Goal: Use online tool/utility

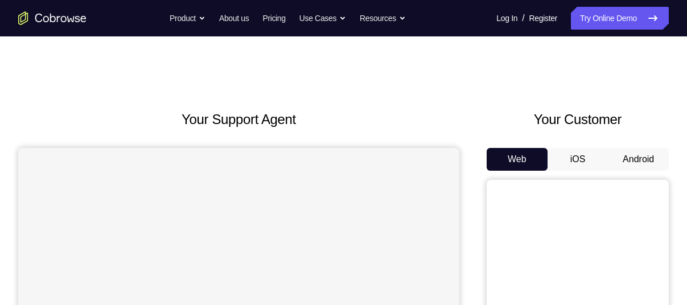
click at [630, 168] on button "Android" at bounding box center [638, 159] width 61 height 23
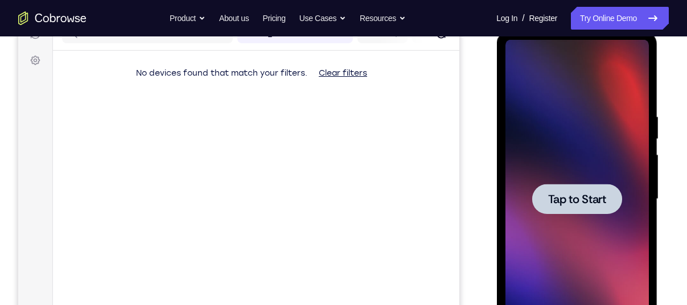
scroll to position [155, 0]
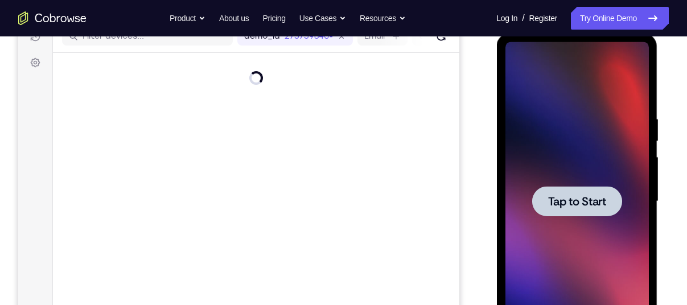
click at [593, 189] on div at bounding box center [576, 201] width 90 height 30
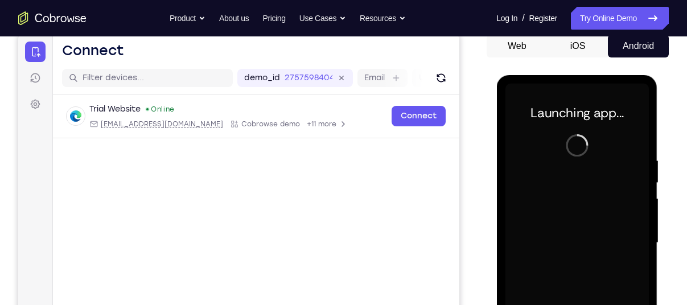
scroll to position [112, 0]
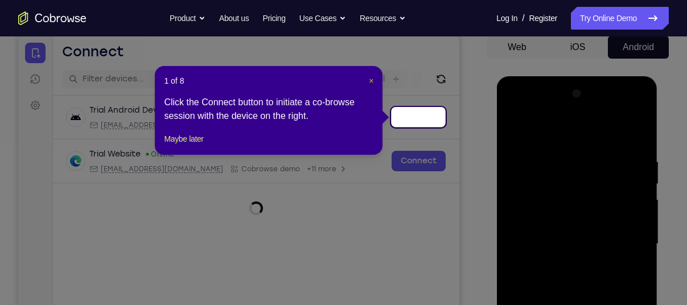
click at [370, 81] on span "×" at bounding box center [371, 80] width 5 height 9
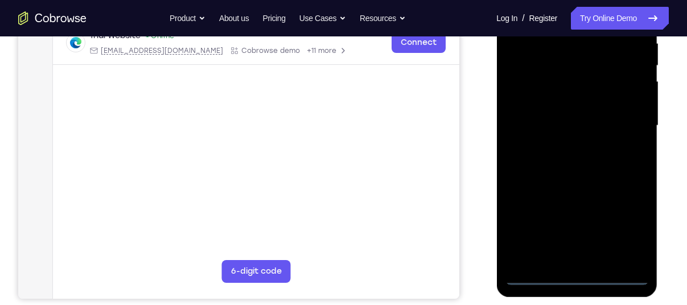
scroll to position [237, 0]
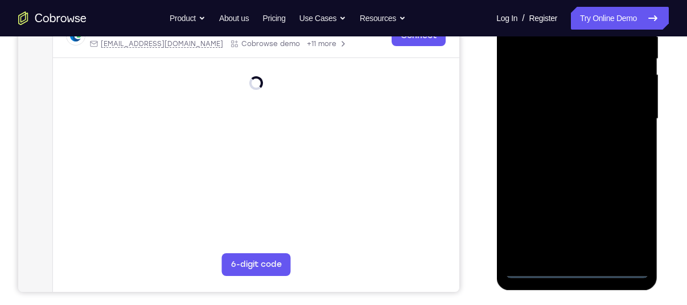
click at [576, 270] on div at bounding box center [576, 119] width 143 height 319
click at [626, 214] on div at bounding box center [576, 119] width 143 height 319
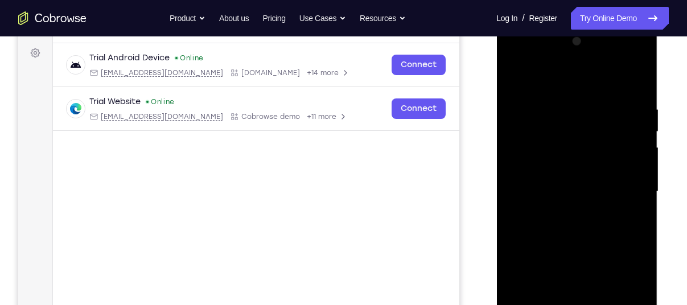
scroll to position [163, 0]
click at [576, 80] on div at bounding box center [576, 193] width 143 height 319
click at [630, 190] on div at bounding box center [576, 193] width 143 height 319
click at [561, 213] on div at bounding box center [576, 193] width 143 height 319
click at [567, 178] on div at bounding box center [576, 193] width 143 height 319
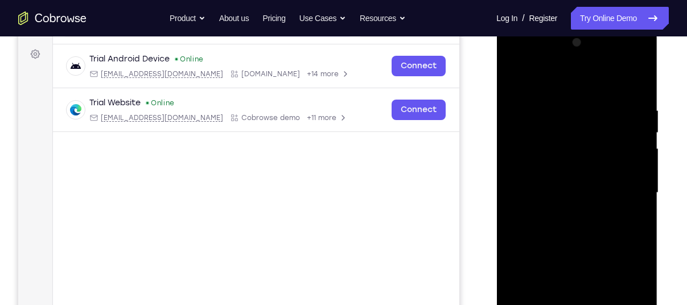
click at [550, 162] on div at bounding box center [576, 193] width 143 height 319
click at [555, 191] on div at bounding box center [576, 193] width 143 height 319
click at [576, 229] on div at bounding box center [576, 193] width 143 height 319
click at [567, 229] on div at bounding box center [576, 193] width 143 height 319
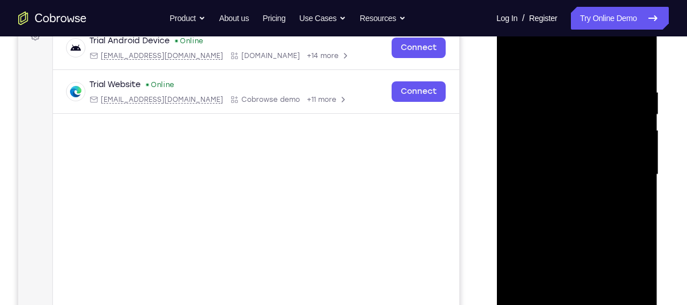
scroll to position [183, 0]
click at [587, 230] on div at bounding box center [576, 173] width 143 height 319
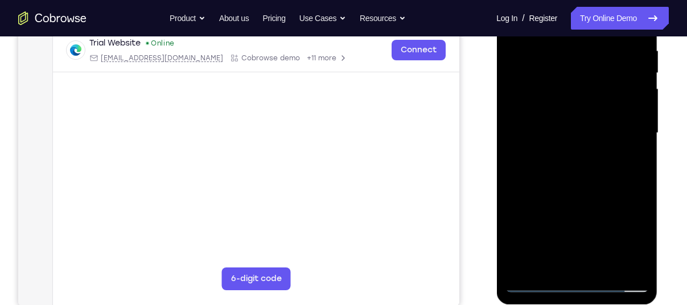
scroll to position [224, 0]
click at [612, 262] on div at bounding box center [576, 132] width 143 height 319
click at [575, 191] on div at bounding box center [576, 132] width 143 height 319
click at [548, 141] on div at bounding box center [576, 132] width 143 height 319
click at [555, 255] on div at bounding box center [576, 132] width 143 height 319
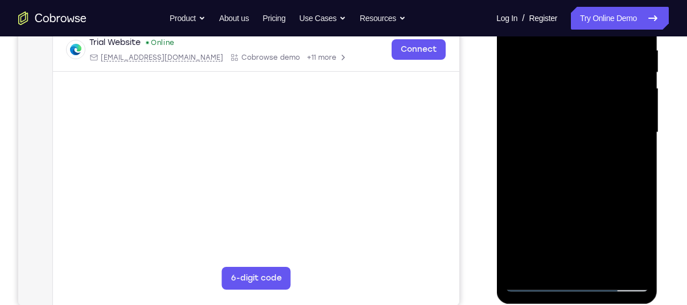
click at [536, 284] on div at bounding box center [576, 132] width 143 height 319
click at [546, 121] on div at bounding box center [576, 132] width 143 height 319
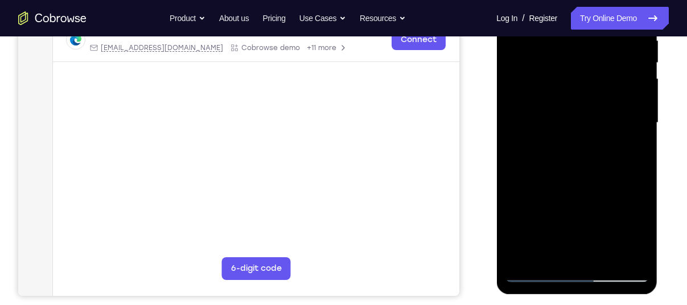
scroll to position [234, 0]
click at [536, 275] on div at bounding box center [576, 122] width 143 height 319
click at [551, 251] on div at bounding box center [576, 122] width 143 height 319
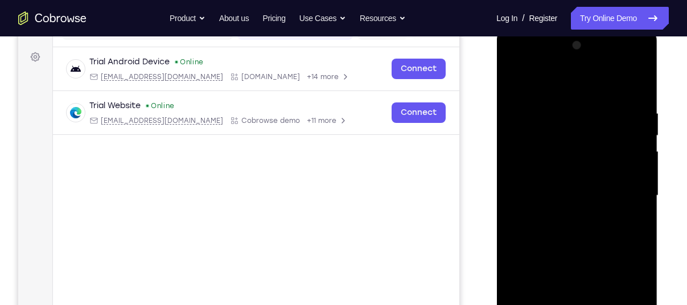
scroll to position [160, 0]
click at [567, 76] on div at bounding box center [576, 196] width 143 height 319
click at [637, 115] on div at bounding box center [576, 196] width 143 height 319
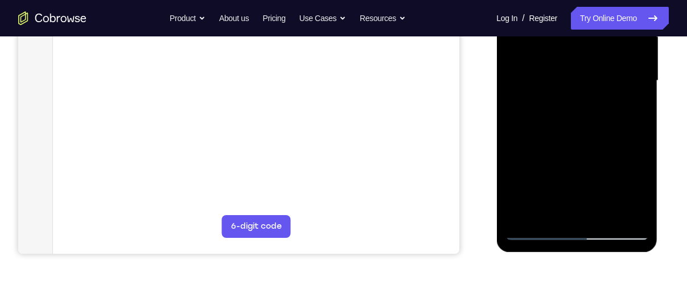
scroll to position [278, 0]
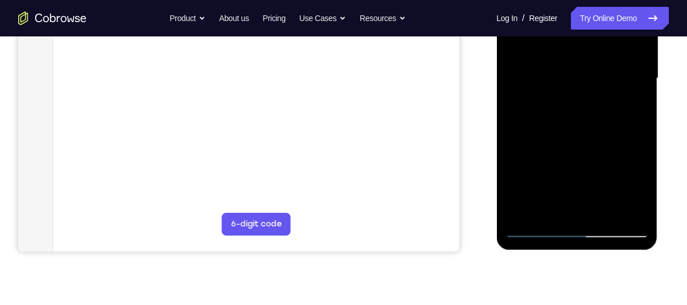
click at [538, 215] on div at bounding box center [576, 78] width 143 height 319
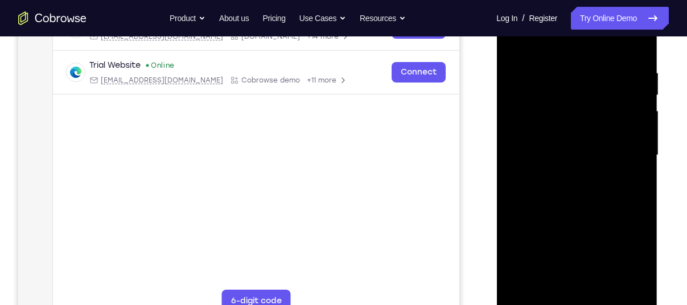
scroll to position [178, 0]
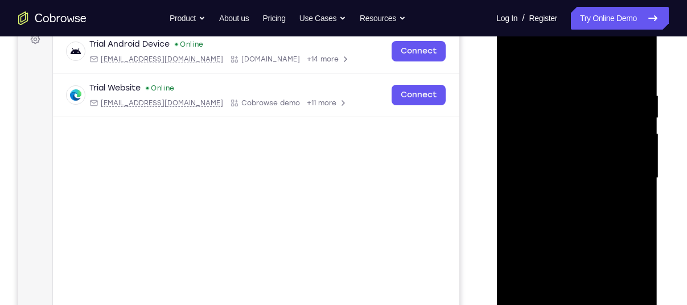
drag, startPoint x: 578, startPoint y: 243, endPoint x: 584, endPoint y: 130, distance: 113.9
click at [584, 130] on div at bounding box center [576, 178] width 143 height 319
drag, startPoint x: 596, startPoint y: 213, endPoint x: 601, endPoint y: 170, distance: 43.0
click at [601, 170] on div at bounding box center [576, 178] width 143 height 319
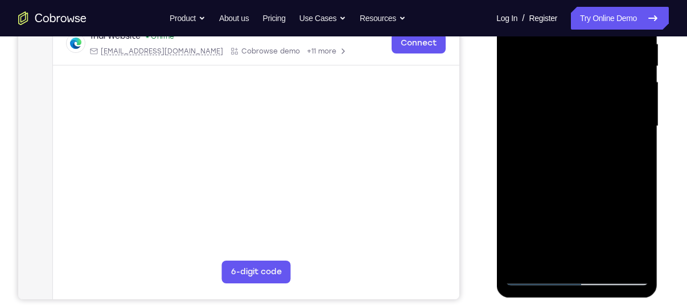
scroll to position [231, 0]
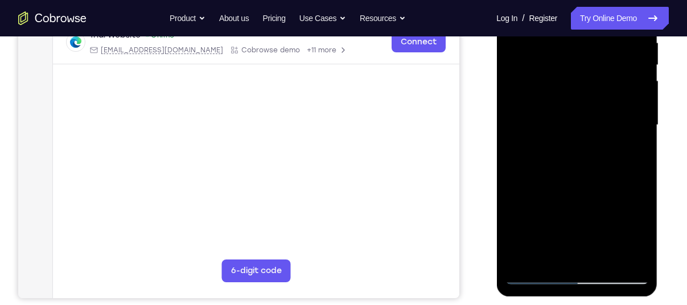
drag, startPoint x: 576, startPoint y: 112, endPoint x: 572, endPoint y: 235, distance: 123.0
click at [572, 235] on div at bounding box center [576, 125] width 143 height 319
click at [580, 118] on div at bounding box center [576, 125] width 143 height 319
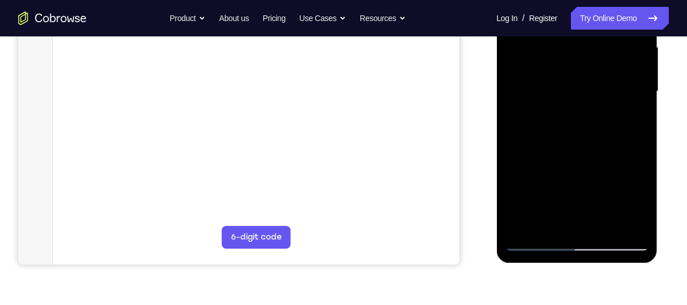
scroll to position [265, 0]
drag, startPoint x: 588, startPoint y: 145, endPoint x: 605, endPoint y: 75, distance: 72.0
click at [605, 75] on div at bounding box center [576, 91] width 143 height 319
drag, startPoint x: 586, startPoint y: 105, endPoint x: 604, endPoint y: 50, distance: 57.4
click at [604, 50] on div at bounding box center [576, 91] width 143 height 319
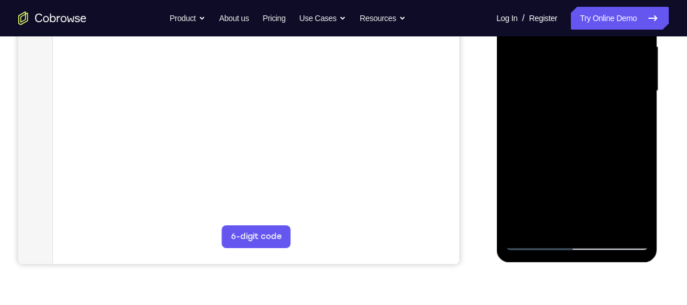
drag, startPoint x: 587, startPoint y: 130, endPoint x: 584, endPoint y: 77, distance: 53.5
click at [584, 77] on div at bounding box center [576, 91] width 143 height 319
drag, startPoint x: 577, startPoint y: 158, endPoint x: 579, endPoint y: 114, distance: 43.9
click at [579, 114] on div at bounding box center [576, 91] width 143 height 319
drag, startPoint x: 579, startPoint y: 114, endPoint x: 582, endPoint y: 84, distance: 30.9
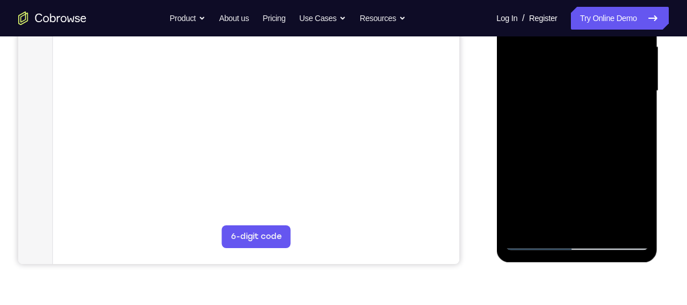
click at [582, 84] on div at bounding box center [576, 91] width 143 height 319
drag, startPoint x: 584, startPoint y: 138, endPoint x: 587, endPoint y: 89, distance: 49.0
click at [587, 89] on div at bounding box center [576, 91] width 143 height 319
drag, startPoint x: 587, startPoint y: 89, endPoint x: 616, endPoint y: 13, distance: 81.6
click at [616, 13] on div at bounding box center [576, 91] width 143 height 319
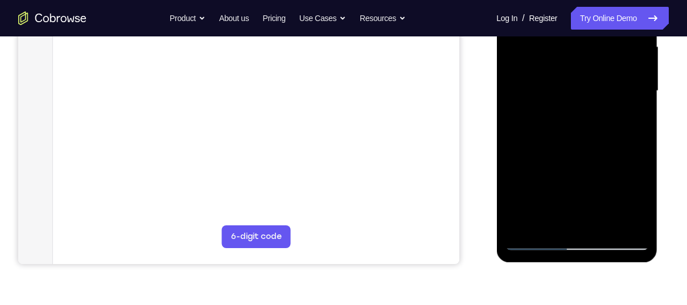
drag, startPoint x: 583, startPoint y: 171, endPoint x: 607, endPoint y: 85, distance: 89.2
click at [607, 85] on div at bounding box center [576, 91] width 143 height 319
drag, startPoint x: 589, startPoint y: 130, endPoint x: 606, endPoint y: 79, distance: 53.2
click at [606, 79] on div at bounding box center [576, 91] width 143 height 319
drag, startPoint x: 583, startPoint y: 131, endPoint x: 603, endPoint y: 61, distance: 73.3
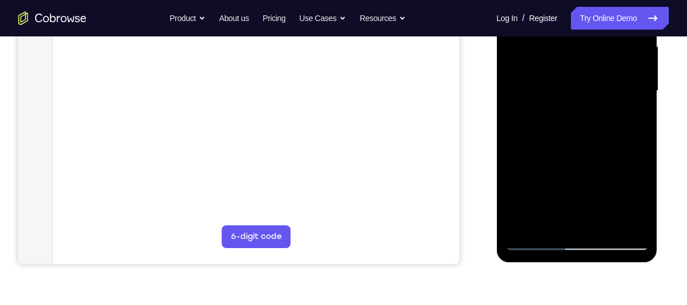
click at [603, 61] on div at bounding box center [576, 91] width 143 height 319
drag, startPoint x: 578, startPoint y: 153, endPoint x: 605, endPoint y: 74, distance: 83.7
click at [605, 74] on div at bounding box center [576, 91] width 143 height 319
drag, startPoint x: 578, startPoint y: 155, endPoint x: 592, endPoint y: 125, distance: 33.3
click at [592, 125] on div at bounding box center [576, 91] width 143 height 319
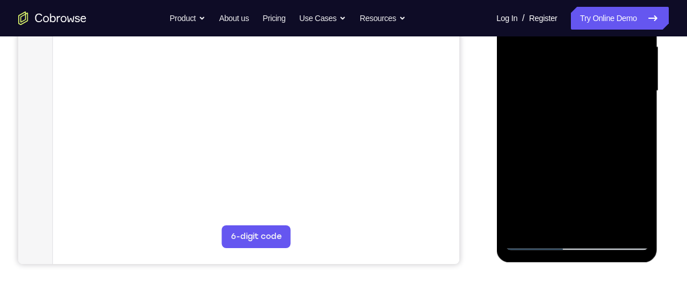
drag, startPoint x: 592, startPoint y: 125, endPoint x: 604, endPoint y: 86, distance: 41.0
click at [604, 86] on div at bounding box center [576, 91] width 143 height 319
drag, startPoint x: 596, startPoint y: 131, endPoint x: 614, endPoint y: 94, distance: 41.2
click at [614, 94] on div at bounding box center [576, 91] width 143 height 319
drag, startPoint x: 614, startPoint y: 94, endPoint x: 631, endPoint y: 49, distance: 47.9
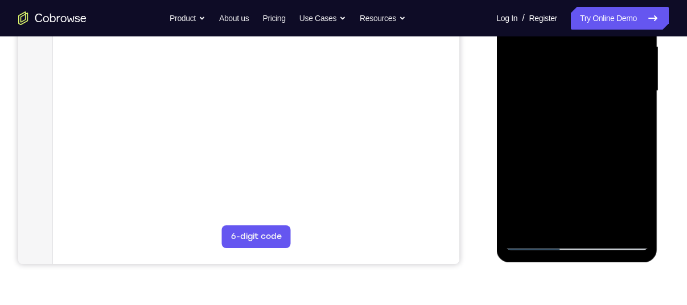
click at [631, 49] on div at bounding box center [576, 91] width 143 height 319
drag, startPoint x: 568, startPoint y: 172, endPoint x: 607, endPoint y: 78, distance: 102.3
click at [607, 78] on div at bounding box center [576, 91] width 143 height 319
drag, startPoint x: 605, startPoint y: 113, endPoint x: 622, endPoint y: 70, distance: 46.5
click at [622, 70] on div at bounding box center [576, 91] width 143 height 319
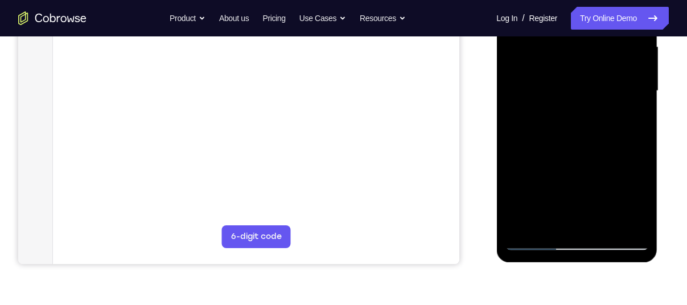
drag, startPoint x: 598, startPoint y: 128, endPoint x: 625, endPoint y: 51, distance: 82.0
click at [625, 51] on div at bounding box center [576, 91] width 143 height 319
drag, startPoint x: 579, startPoint y: 119, endPoint x: 598, endPoint y: 60, distance: 62.4
click at [598, 60] on div at bounding box center [576, 91] width 143 height 319
drag, startPoint x: 610, startPoint y: 116, endPoint x: 581, endPoint y: 61, distance: 62.6
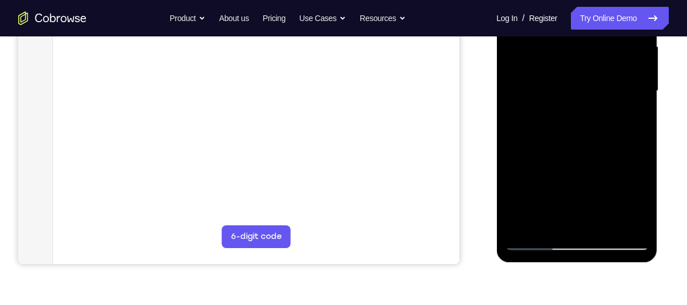
click at [581, 61] on div at bounding box center [576, 91] width 143 height 319
drag, startPoint x: 585, startPoint y: 126, endPoint x: 559, endPoint y: 36, distance: 93.1
click at [559, 36] on div at bounding box center [576, 91] width 143 height 319
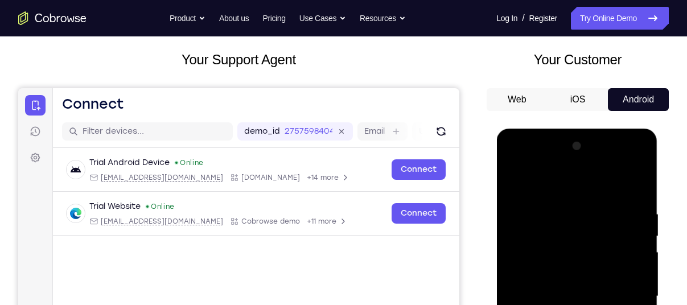
scroll to position [65, 0]
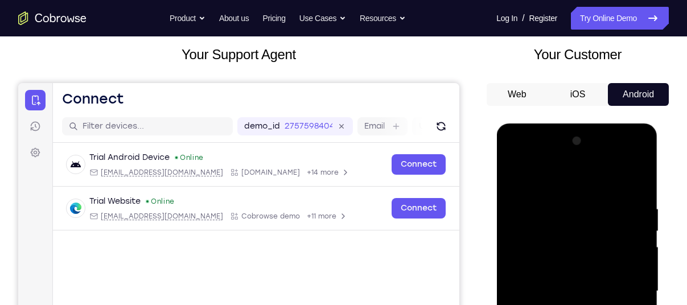
drag, startPoint x: 538, startPoint y: 192, endPoint x: 564, endPoint y: 99, distance: 96.9
click at [564, 123] on html "Online web based iOS Simulators and Android Emulators. Run iPhone, iPad, Mobile…" at bounding box center [577, 293] width 162 height 341
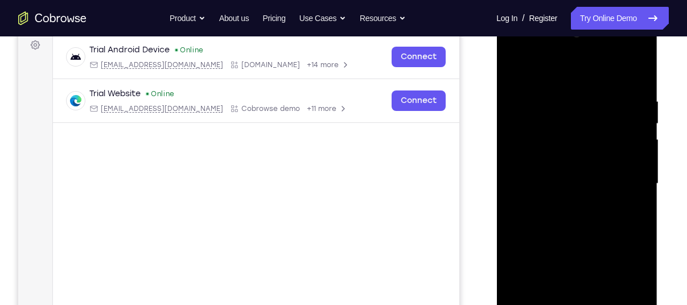
scroll to position [173, 0]
drag, startPoint x: 596, startPoint y: 193, endPoint x: 605, endPoint y: 60, distance: 134.0
click at [605, 60] on div at bounding box center [576, 183] width 143 height 319
drag, startPoint x: 563, startPoint y: 200, endPoint x: 584, endPoint y: 108, distance: 94.0
click at [584, 108] on div at bounding box center [576, 183] width 143 height 319
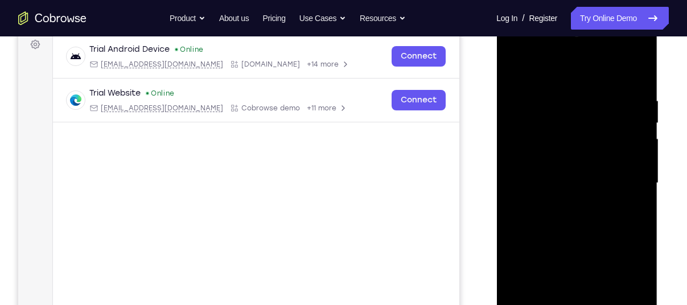
drag, startPoint x: 562, startPoint y: 280, endPoint x: 565, endPoint y: 175, distance: 105.9
click at [565, 175] on div at bounding box center [576, 183] width 143 height 319
drag, startPoint x: 583, startPoint y: 252, endPoint x: 579, endPoint y: 154, distance: 97.9
click at [579, 154] on div at bounding box center [576, 183] width 143 height 319
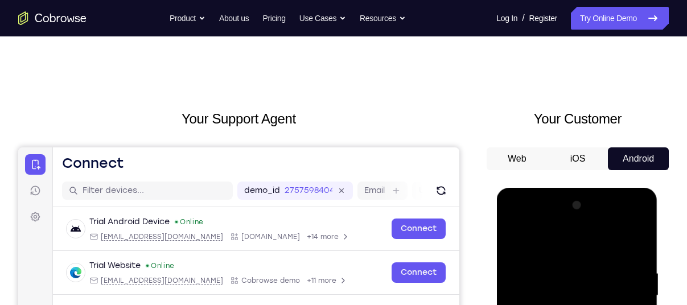
scroll to position [0, 0]
